Goal: Task Accomplishment & Management: Complete application form

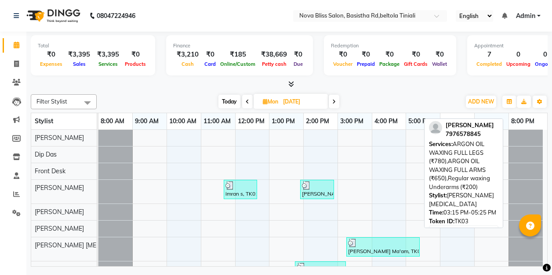
scroll to position [33, 0]
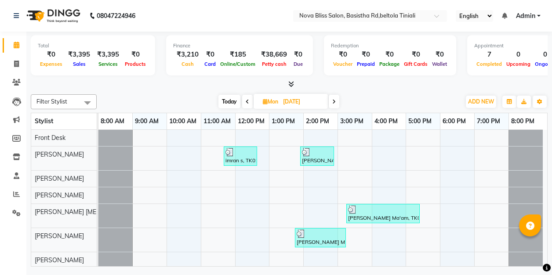
click at [334, 102] on icon at bounding box center [334, 101] width 4 height 5
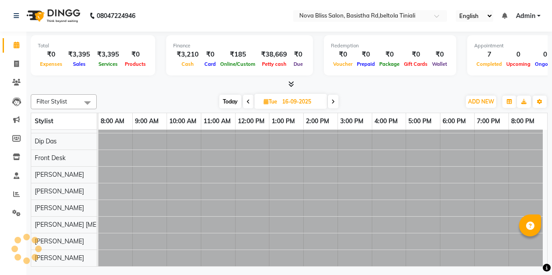
scroll to position [11, 0]
click at [334, 102] on icon at bounding box center [333, 101] width 4 height 5
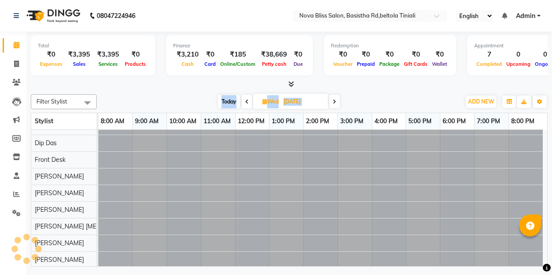
click at [334, 102] on icon at bounding box center [335, 101] width 4 height 5
click at [334, 102] on icon at bounding box center [333, 101] width 4 height 5
click at [334, 102] on span at bounding box center [331, 102] width 11 height 14
click at [334, 102] on icon at bounding box center [333, 101] width 4 height 5
click at [334, 102] on icon at bounding box center [334, 101] width 4 height 5
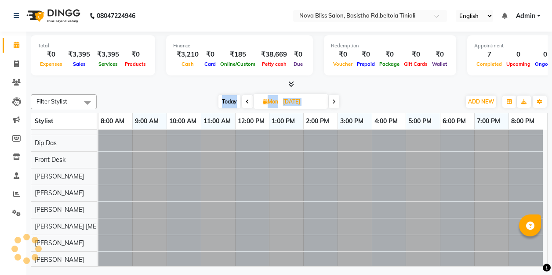
scroll to position [33, 0]
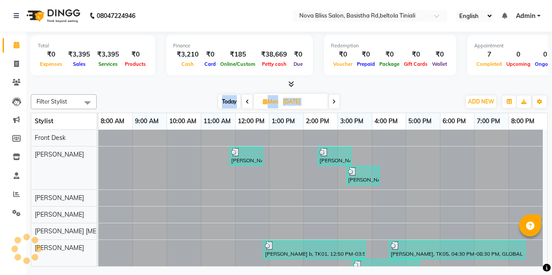
click at [334, 102] on icon at bounding box center [334, 101] width 4 height 5
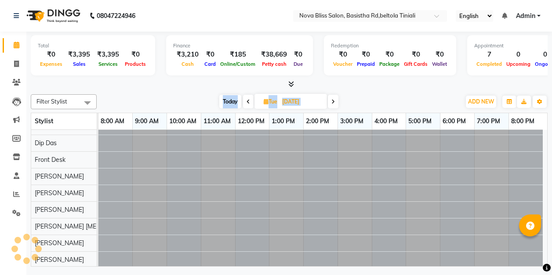
click at [334, 102] on icon at bounding box center [333, 101] width 4 height 5
click at [334, 102] on icon at bounding box center [335, 101] width 4 height 5
click at [335, 102] on icon at bounding box center [333, 101] width 4 height 5
click at [335, 102] on span at bounding box center [331, 102] width 11 height 14
click at [335, 102] on span at bounding box center [333, 102] width 11 height 14
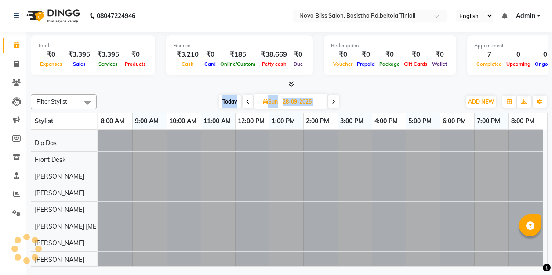
click at [335, 102] on span at bounding box center [333, 102] width 11 height 14
click at [335, 102] on icon at bounding box center [334, 101] width 4 height 5
click at [336, 102] on span at bounding box center [333, 102] width 11 height 14
click at [336, 102] on icon at bounding box center [335, 101] width 4 height 5
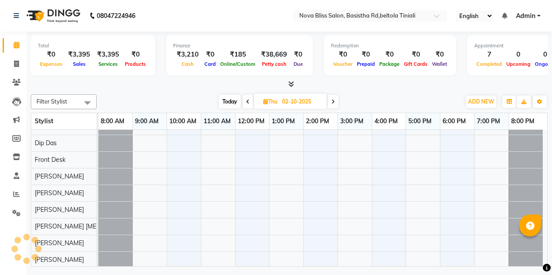
click at [336, 102] on span at bounding box center [333, 102] width 11 height 14
type input "03-10-2025"
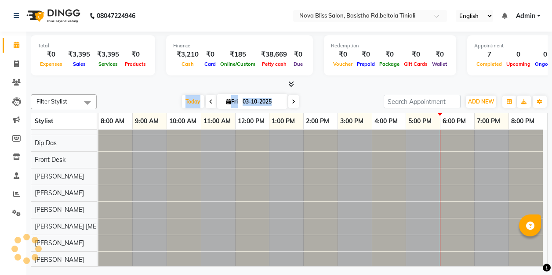
click at [337, 101] on div "Today Fri 03-10-2025" at bounding box center [240, 101] width 278 height 13
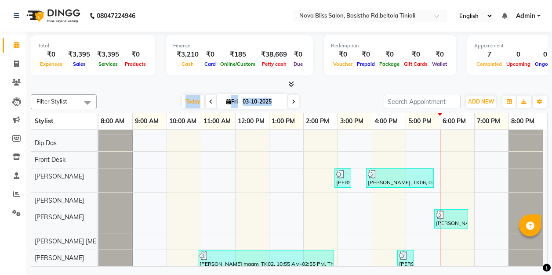
click at [322, 92] on div "Filter Stylist Select All Anuradha singh Ashok Kumar Bishaya Bhuyan Dip Das Est…" at bounding box center [289, 179] width 517 height 176
click at [155, 85] on div at bounding box center [289, 84] width 517 height 9
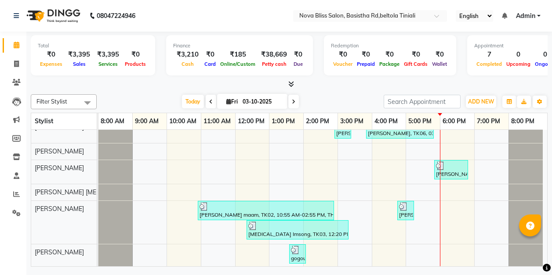
scroll to position [0, 0]
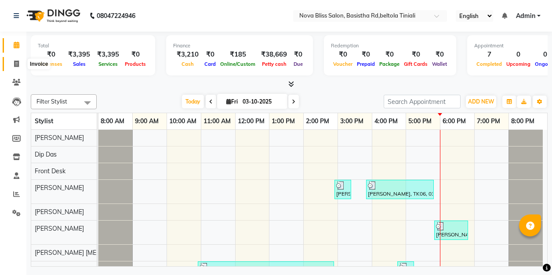
click at [16, 64] on icon at bounding box center [16, 64] width 5 height 7
select select "service"
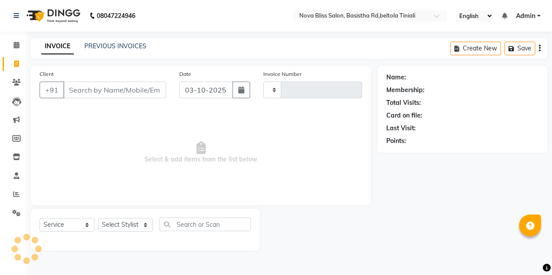
type input "1086"
select select "6211"
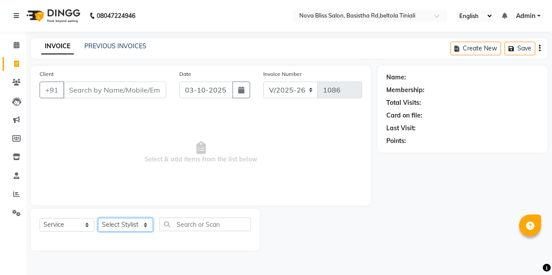
click at [122, 227] on select "Select Stylist Anuradha singh Ashok Kumar Bishaya Bhuyan Dip Das Ester jarain F…" at bounding box center [125, 225] width 55 height 14
click at [98, 218] on select "Select Stylist Anuradha singh Ashok Kumar Bishaya Bhuyan Dip Das Ester jarain F…" at bounding box center [125, 225] width 55 height 14
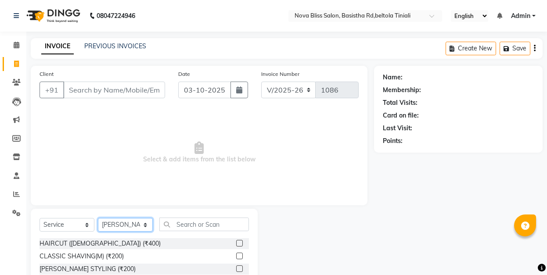
click at [125, 225] on select "Select Stylist Anuradha singh Ashok Kumar Bishaya Bhuyan Dip Das Ester jarain F…" at bounding box center [125, 225] width 55 height 14
select select "89432"
click at [98, 218] on select "Select Stylist Anuradha singh Ashok Kumar Bishaya Bhuyan Dip Das Ester jarain F…" at bounding box center [125, 225] width 55 height 14
click at [236, 244] on label at bounding box center [239, 243] width 7 height 7
click at [236, 244] on input "checkbox" at bounding box center [239, 244] width 6 height 6
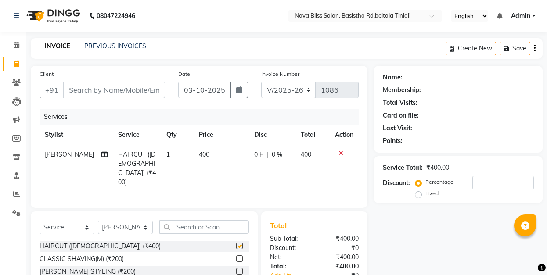
checkbox input "false"
click at [236, 268] on label at bounding box center [239, 271] width 7 height 7
click at [236, 269] on input "checkbox" at bounding box center [239, 272] width 6 height 6
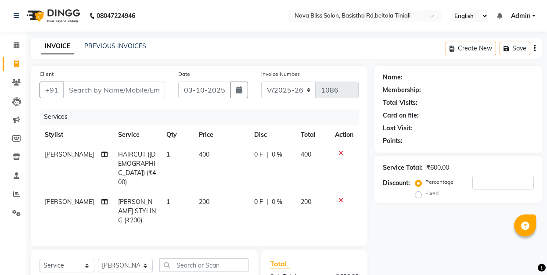
checkbox input "false"
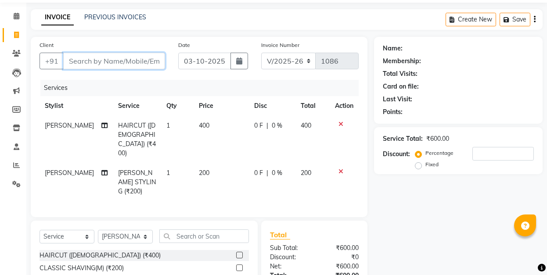
click at [120, 57] on input "Client" at bounding box center [114, 61] width 102 height 17
type input "9"
type input "0"
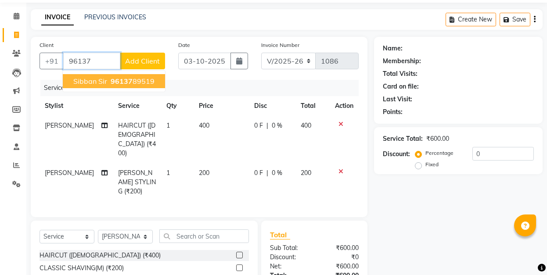
click at [122, 82] on span "96137" at bounding box center [122, 81] width 22 height 9
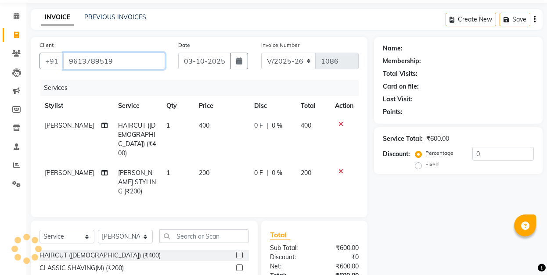
type input "9613789519"
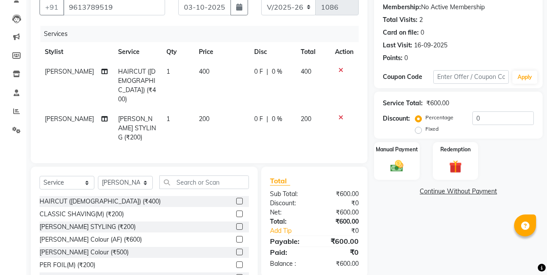
scroll to position [94, 0]
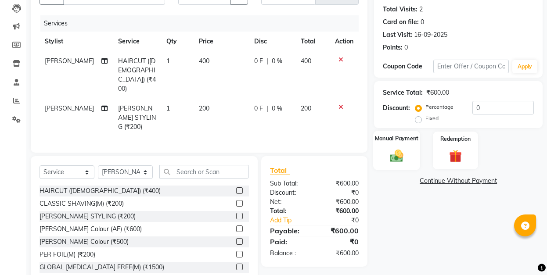
click at [385, 147] on div "Manual Payment" at bounding box center [396, 151] width 47 height 40
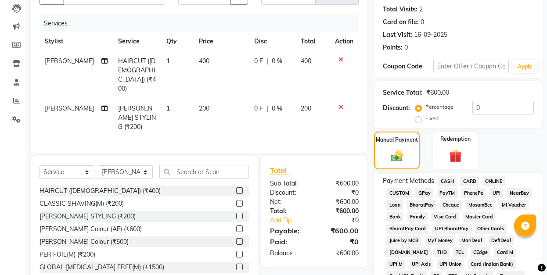
click at [448, 181] on span "CASH" at bounding box center [447, 182] width 19 height 10
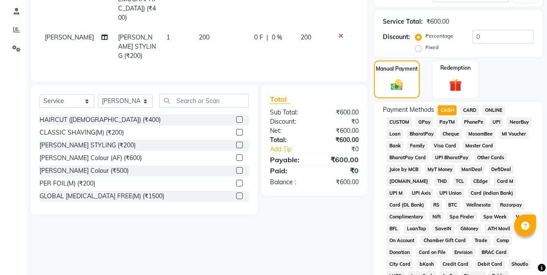
scroll to position [35, 0]
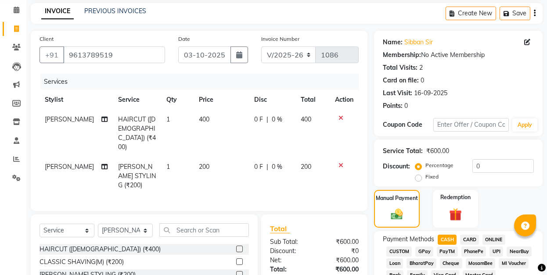
click at [254, 120] on span "0 F" at bounding box center [258, 119] width 9 height 9
select select "89432"
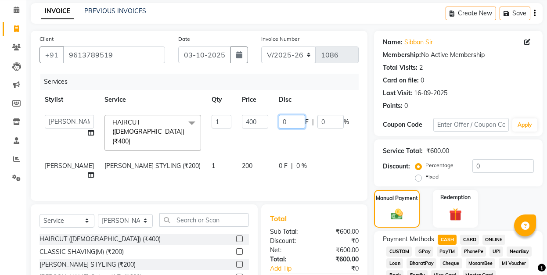
click at [279, 120] on input "0" at bounding box center [292, 122] width 26 height 14
type input "100"
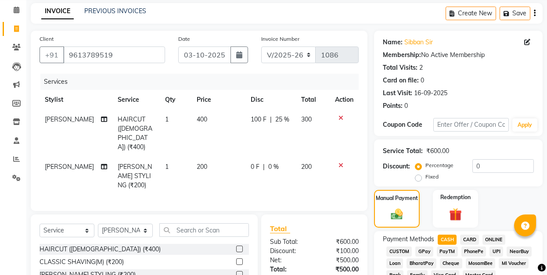
click at [218, 142] on tbody "Ashok Kumar HAIRCUT (MALE) (₹400) 1 400 100 F | 25 % 300 Ashok Kumar BEARD STYL…" at bounding box center [199, 153] width 319 height 86
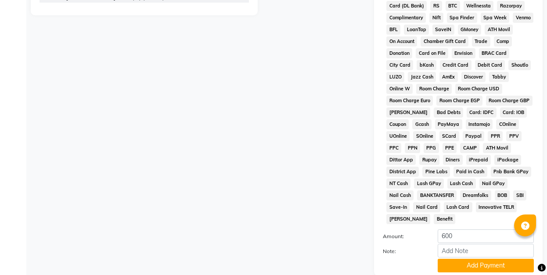
scroll to position [387, 0]
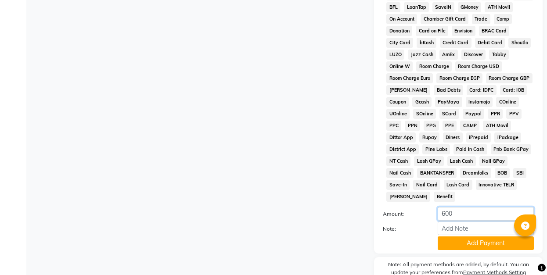
click at [445, 216] on input "600" at bounding box center [486, 214] width 96 height 14
type input "500"
click at [481, 246] on button "Add Payment" at bounding box center [486, 244] width 96 height 14
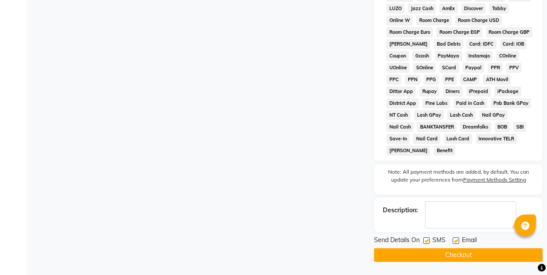
scroll to position [435, 0]
click at [450, 255] on button "Checkout" at bounding box center [458, 256] width 169 height 14
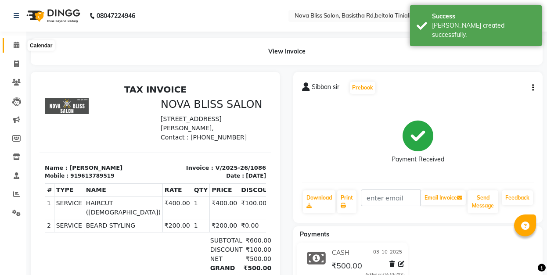
click at [14, 46] on icon at bounding box center [17, 45] width 6 height 7
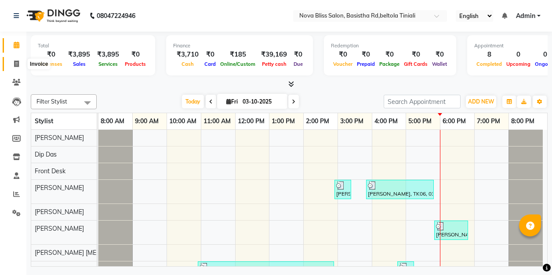
click at [16, 64] on icon at bounding box center [16, 64] width 5 height 7
select select "service"
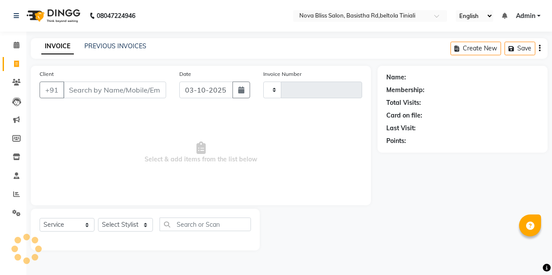
type input "1087"
select select "6211"
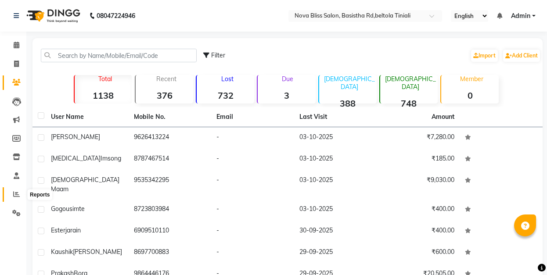
click at [17, 197] on icon at bounding box center [16, 194] width 7 height 7
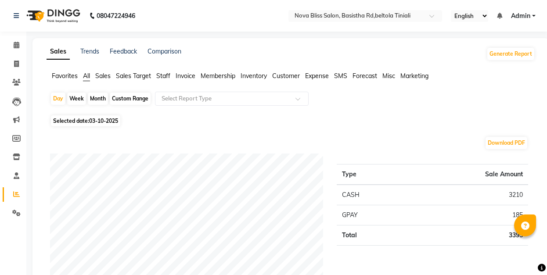
click at [96, 99] on div "Month" at bounding box center [98, 99] width 20 height 12
select select "10"
select select "2025"
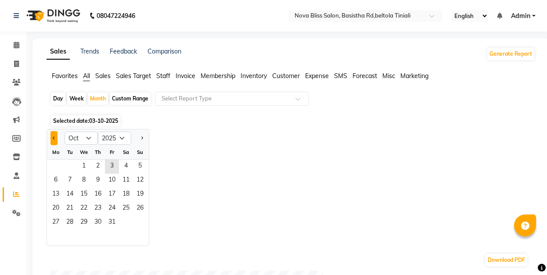
click at [53, 138] on span "Previous month" at bounding box center [54, 137] width 3 height 3
select select "9"
click at [54, 163] on span "1" at bounding box center [56, 167] width 14 height 14
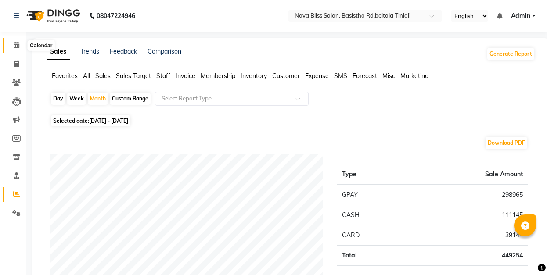
click at [14, 46] on icon at bounding box center [17, 45] width 6 height 7
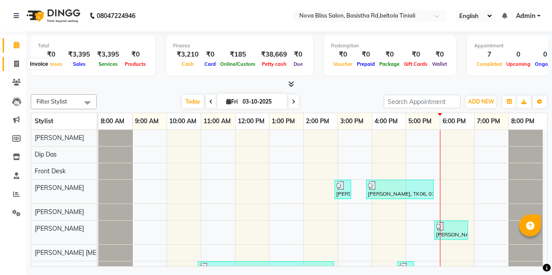
click at [18, 63] on icon at bounding box center [16, 64] width 5 height 7
select select "service"
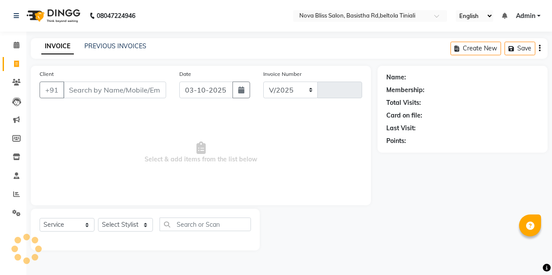
select select "6211"
type input "1087"
click at [122, 226] on select "Select Stylist Anuradha singh Ashok Kumar Bishaya Bhuyan Dip Das Ester jarain F…" at bounding box center [125, 225] width 55 height 14
select select "45622"
click at [98, 218] on select "Select Stylist Anuradha singh Ashok Kumar Bishaya Bhuyan Dip Das Ester jarain F…" at bounding box center [125, 225] width 55 height 14
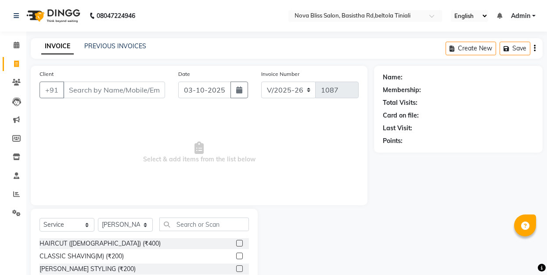
click at [236, 243] on label at bounding box center [239, 243] width 7 height 7
click at [236, 243] on input "checkbox" at bounding box center [239, 244] width 6 height 6
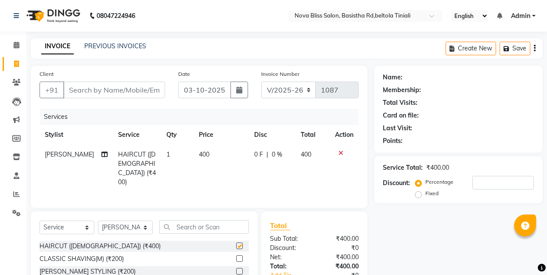
checkbox input "false"
click at [77, 16] on img at bounding box center [52, 16] width 60 height 25
click at [98, 92] on input "Client" at bounding box center [114, 90] width 102 height 17
click at [94, 93] on input "Client" at bounding box center [114, 90] width 102 height 17
type input "D"
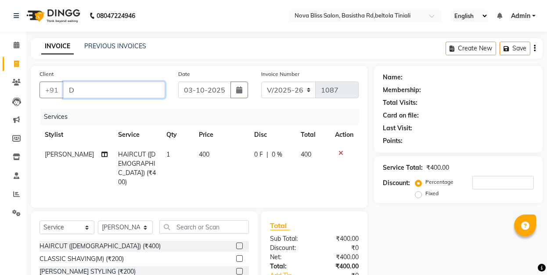
type input "0"
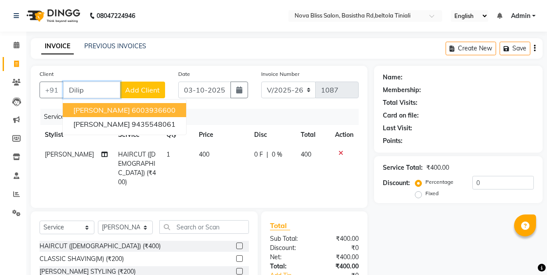
click at [162, 108] on button "Dilip Sharma 6003936600" at bounding box center [124, 110] width 123 height 14
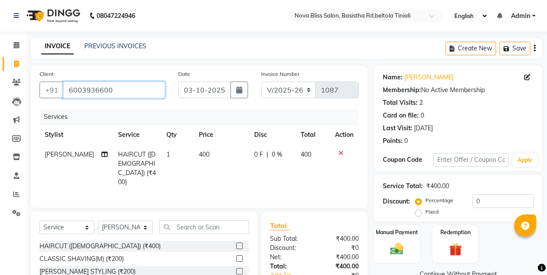
click at [114, 90] on input "6003936600" at bounding box center [114, 90] width 102 height 17
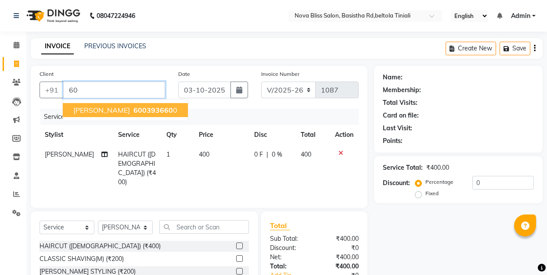
type input "6"
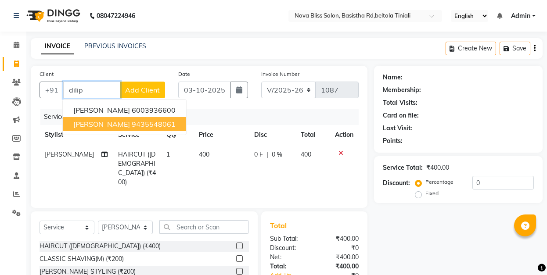
click at [137, 126] on ngb-highlight "9435548061" at bounding box center [154, 124] width 44 height 9
type input "9435548061"
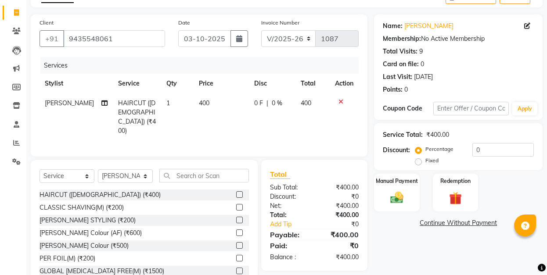
scroll to position [58, 0]
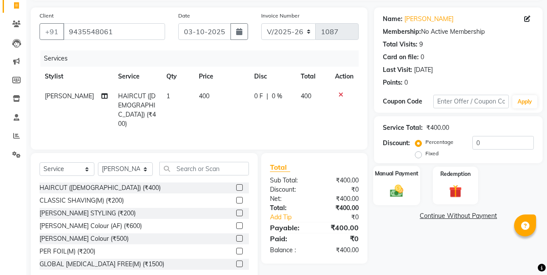
click at [400, 180] on div "Manual Payment" at bounding box center [396, 186] width 47 height 40
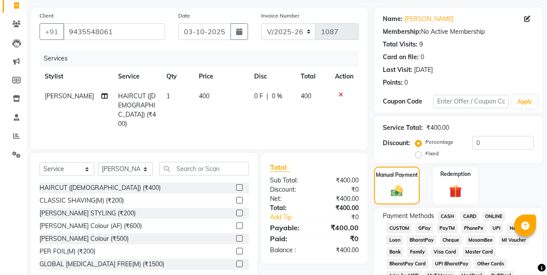
click at [425, 229] on span "GPay" at bounding box center [425, 229] width 18 height 10
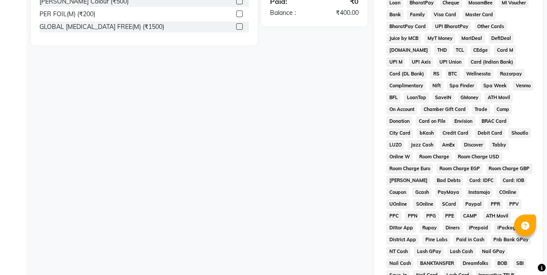
scroll to position [410, 0]
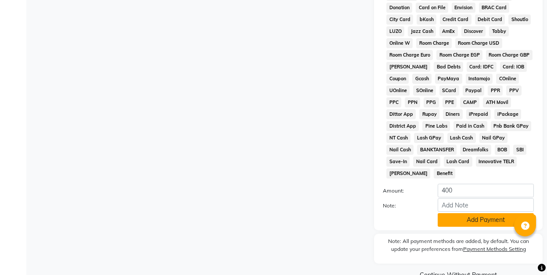
click at [499, 223] on button "Add Payment" at bounding box center [486, 221] width 96 height 14
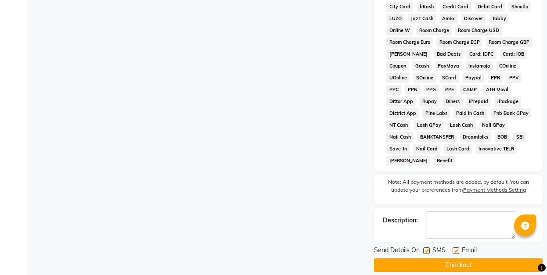
scroll to position [435, 0]
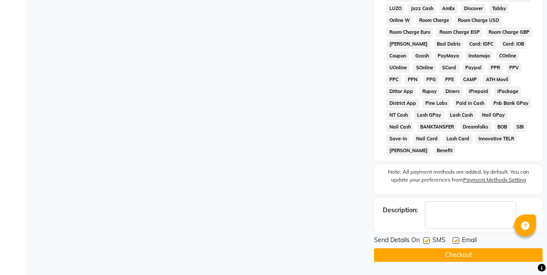
click at [474, 257] on button "Checkout" at bounding box center [458, 256] width 169 height 14
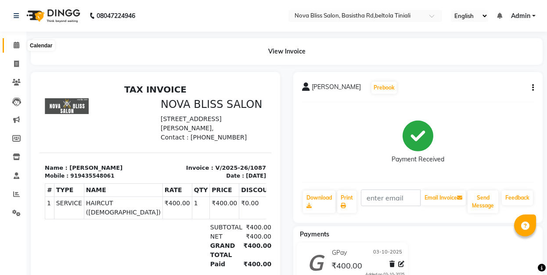
click at [19, 44] on span at bounding box center [16, 45] width 15 height 10
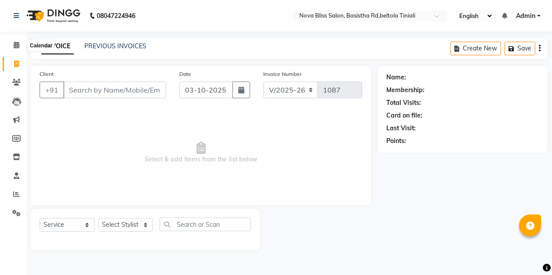
select select "6211"
select select "service"
click at [14, 43] on icon at bounding box center [17, 45] width 6 height 7
